Goal: Task Accomplishment & Management: Complete application form

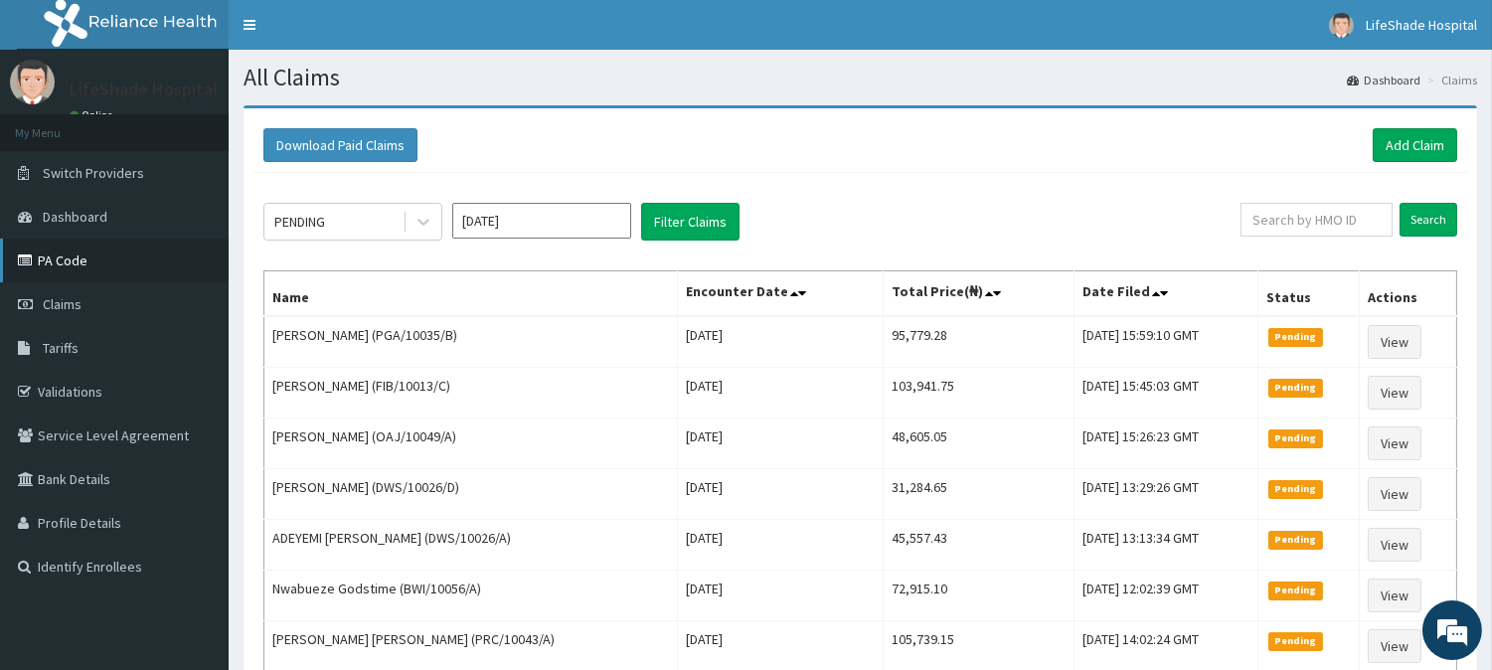
click at [53, 261] on link "PA Code" at bounding box center [114, 260] width 229 height 44
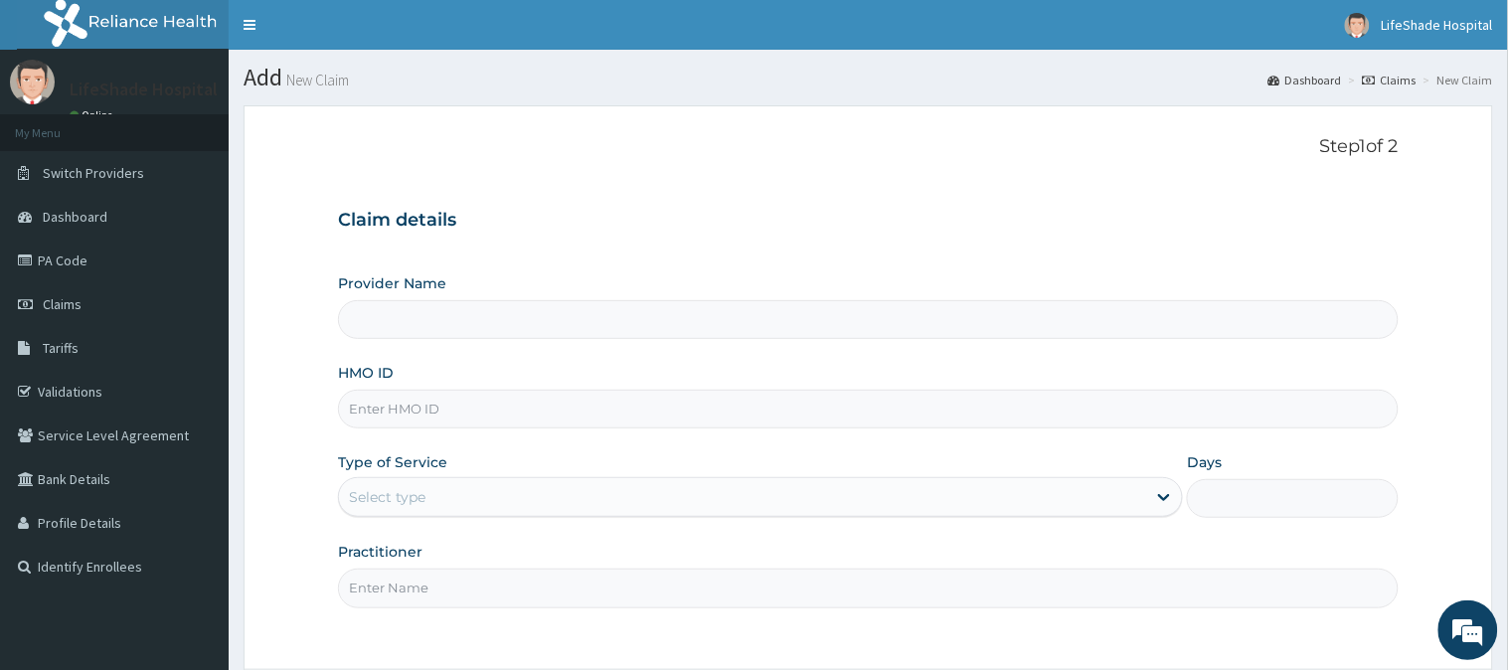
type input "LifeShade Hospital and Medical Facilities LTD"
click at [421, 398] on input "HMO ID" at bounding box center [860, 409] width 1046 height 39
paste input "DWS/10026/A"
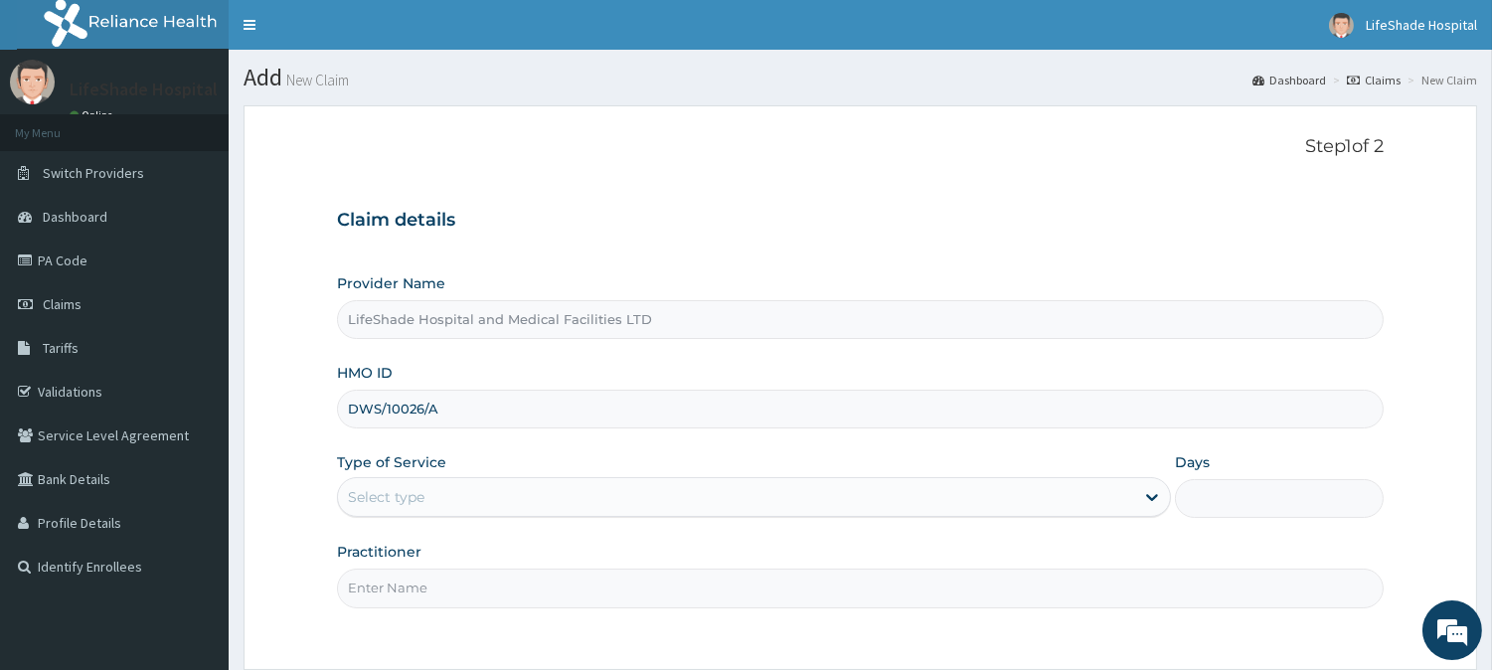
type input "DWS/10026/A"
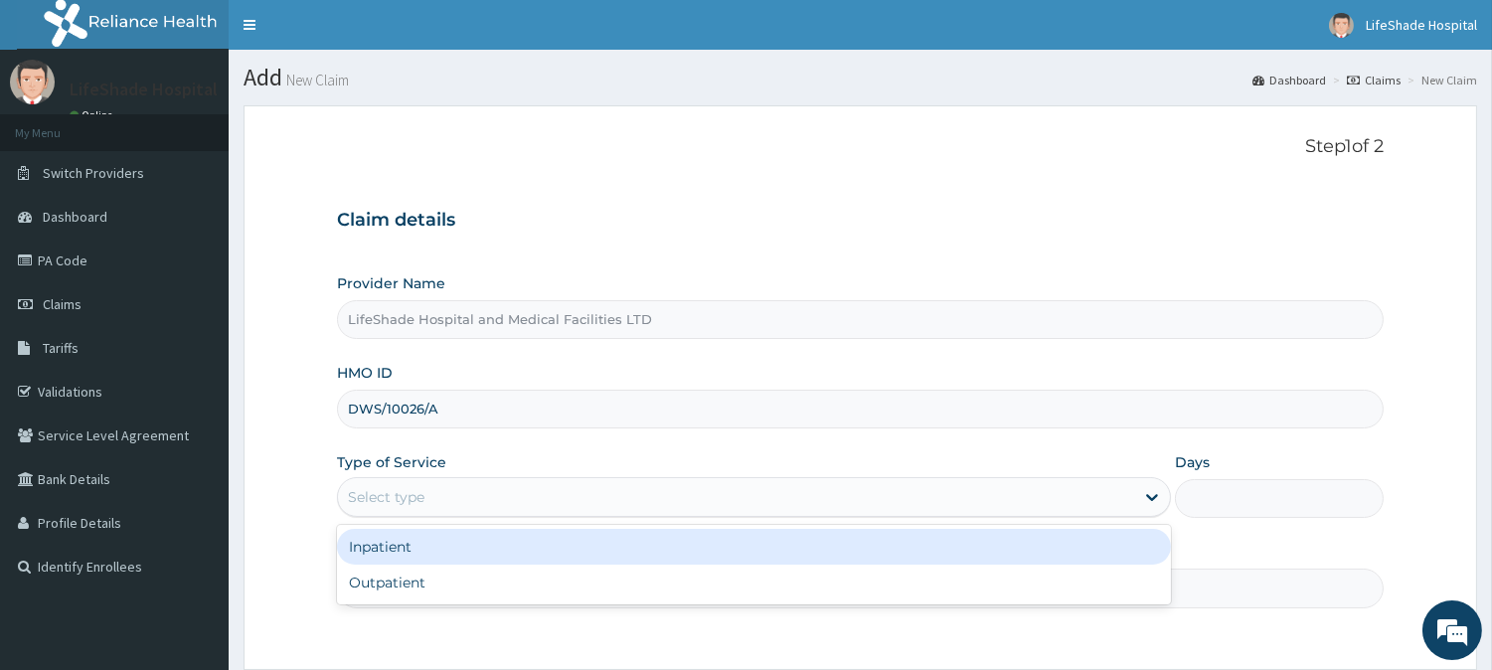
click at [480, 498] on div "Select type" at bounding box center [736, 497] width 796 height 32
click at [433, 557] on div "Inpatient" at bounding box center [754, 547] width 834 height 36
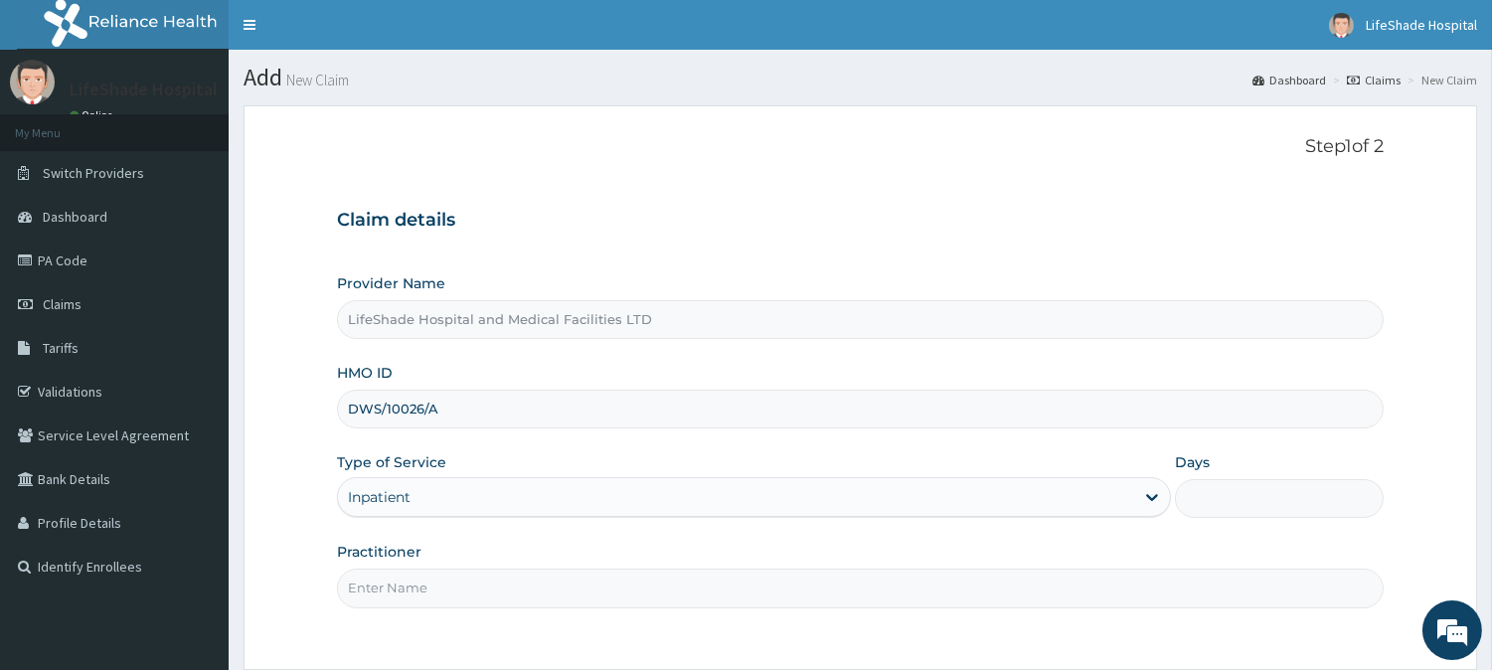
click at [1218, 502] on input "Days" at bounding box center [1279, 498] width 209 height 39
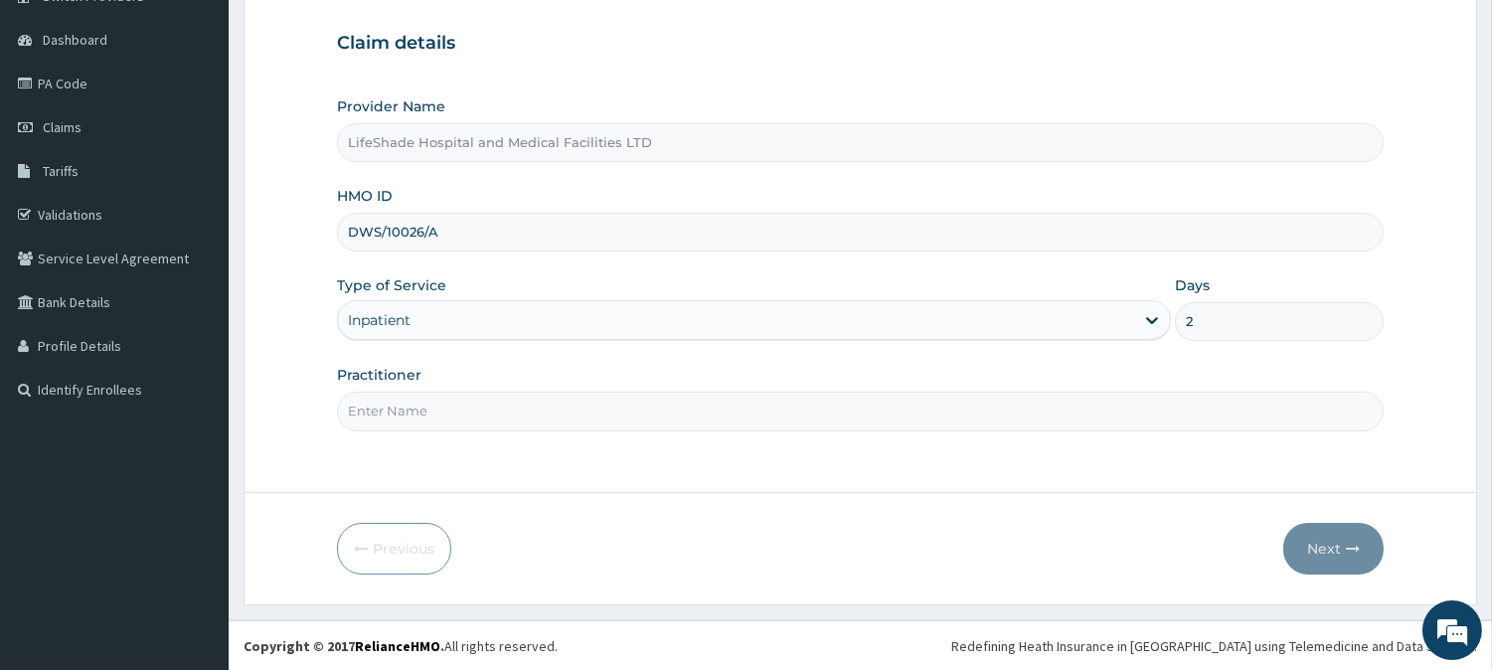
type input "2"
click at [531, 392] on input "Practitioner" at bounding box center [860, 411] width 1046 height 39
type input "DR IFEANYI"
click at [1328, 550] on button "Next" at bounding box center [1333, 549] width 100 height 52
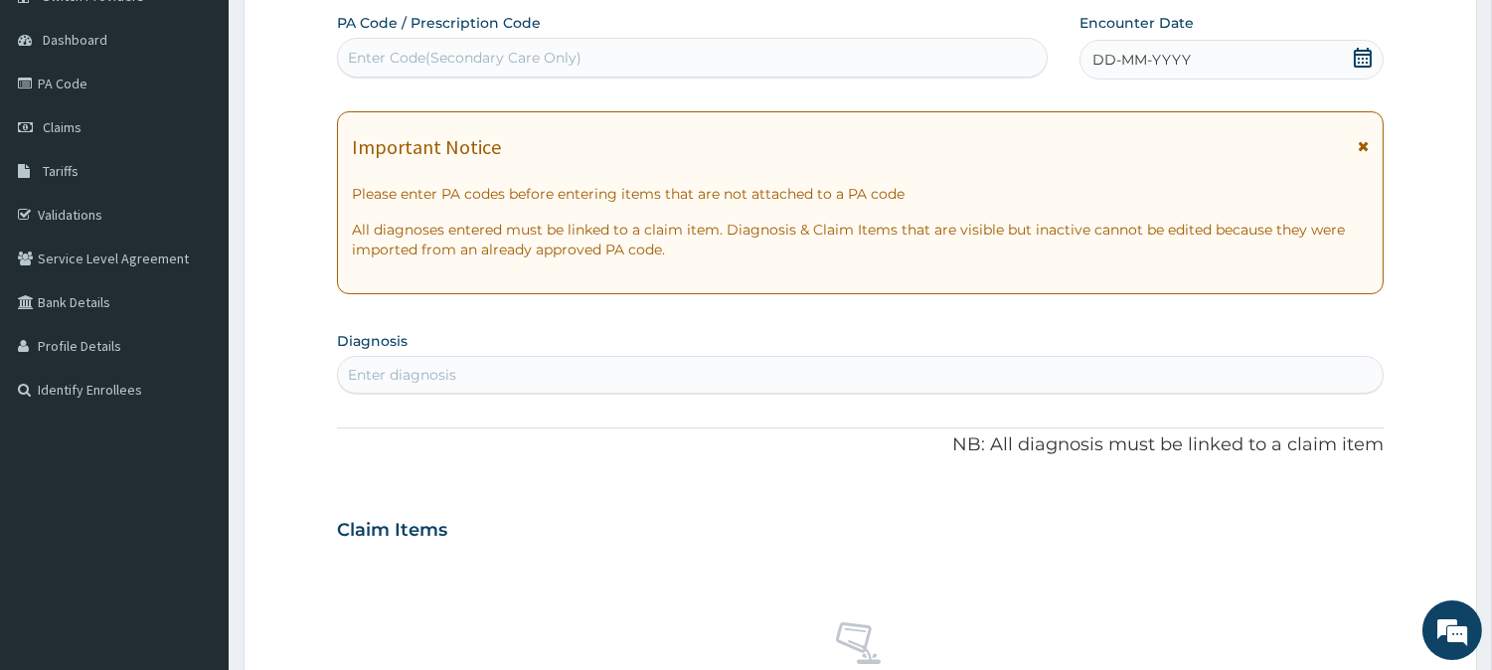
click at [399, 52] on div "Enter Code(Secondary Care Only)" at bounding box center [465, 58] width 234 height 20
paste input "PA/3B4282"
type input "PA/3B4282"
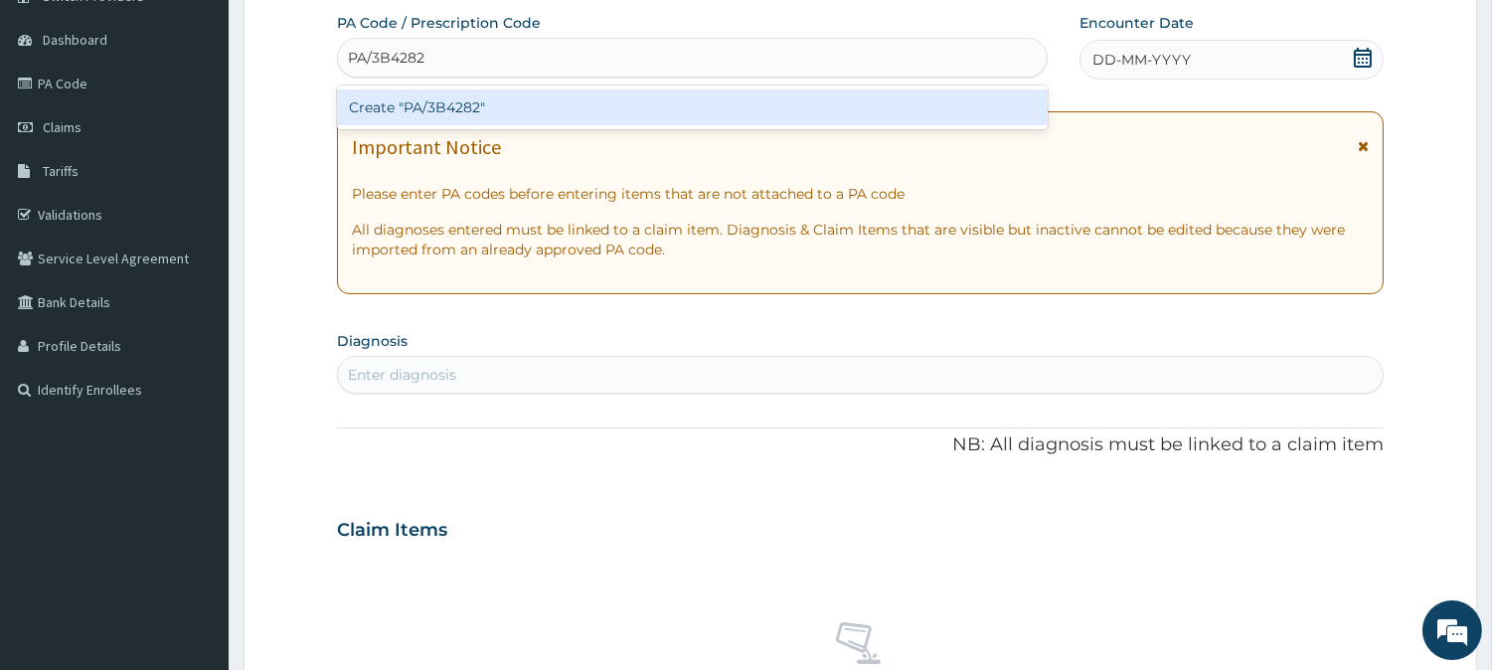
click at [418, 104] on div "Create "PA/3B4282"" at bounding box center [692, 107] width 711 height 36
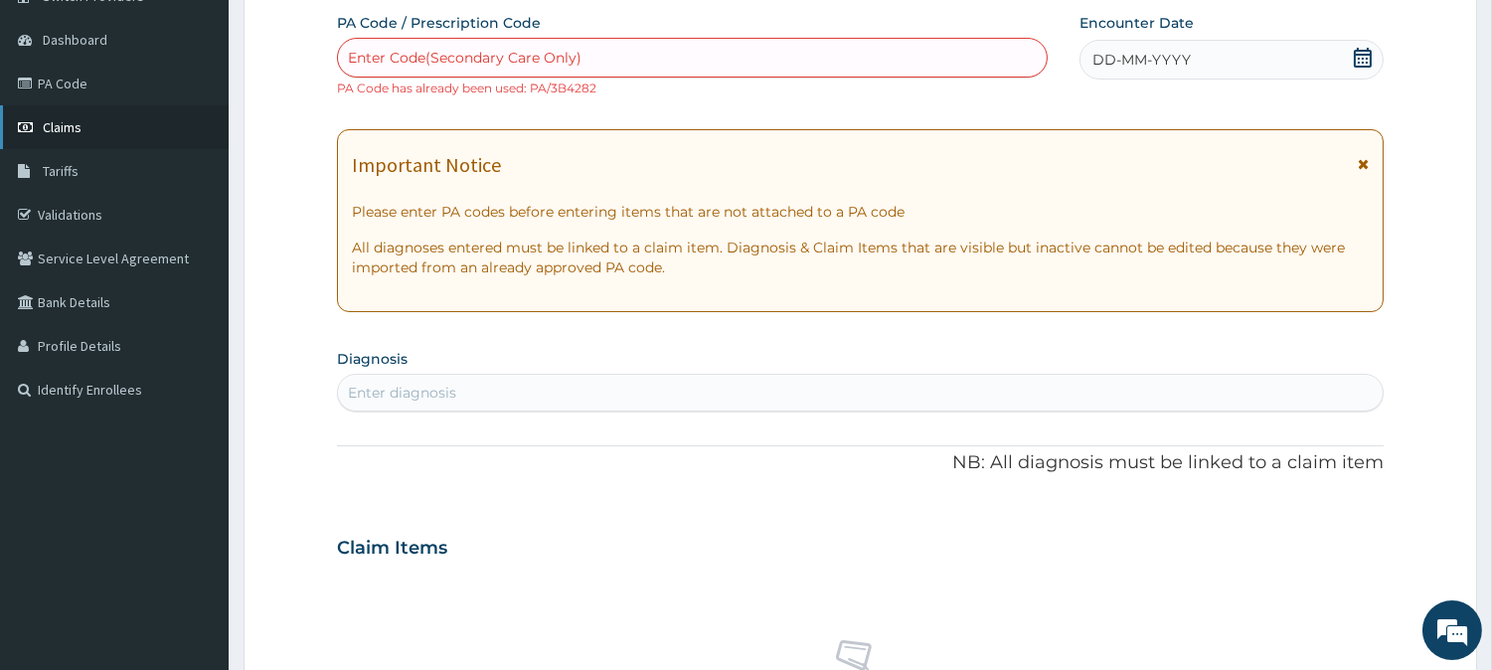
click at [63, 130] on span "Claims" at bounding box center [62, 127] width 39 height 18
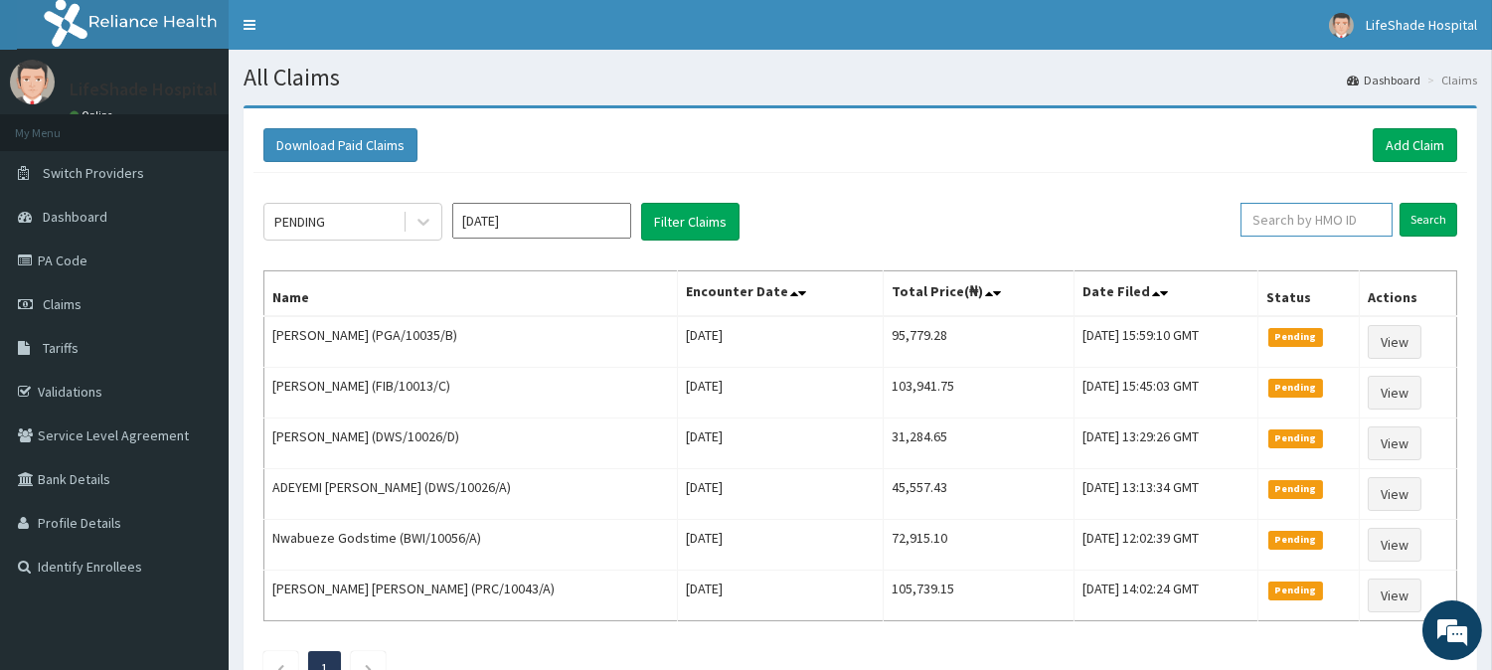
click at [1305, 216] on input "text" at bounding box center [1316, 220] width 152 height 34
paste input "DWS/10026/A"
type input "DWS/10026/A"
click at [1429, 215] on input "Search" at bounding box center [1428, 220] width 58 height 34
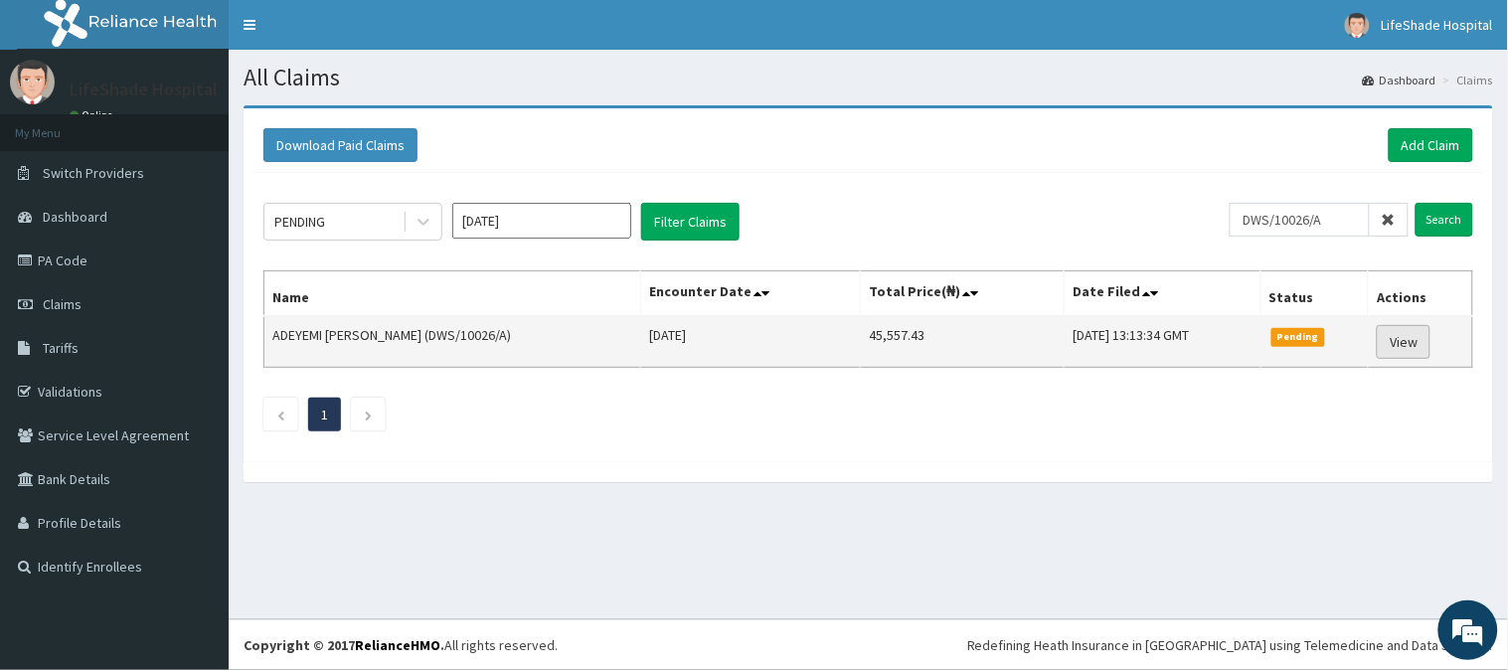
click at [1406, 332] on link "View" at bounding box center [1403, 342] width 54 height 34
